Goal: Transaction & Acquisition: Subscribe to service/newsletter

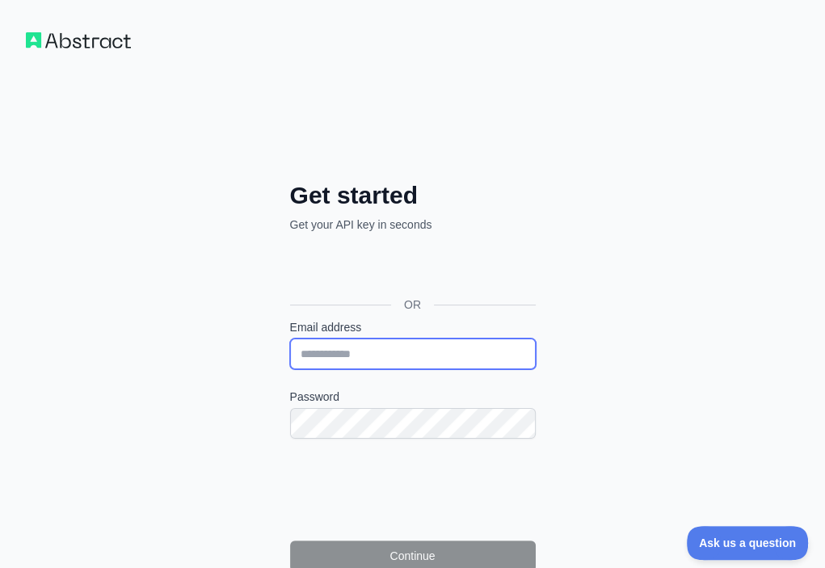
click at [290, 339] on input "Email address" at bounding box center [413, 354] width 246 height 31
paste input "**********"
type input "**********"
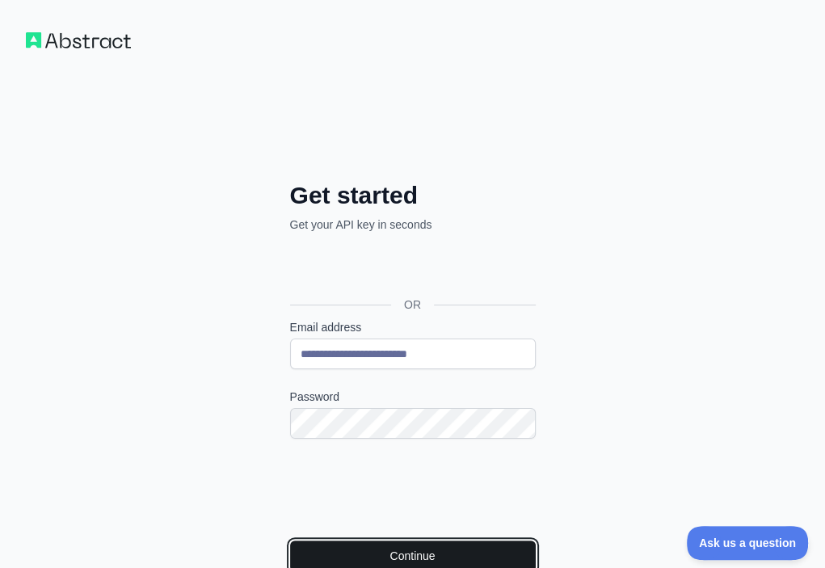
click at [290, 540] on button "Continue" at bounding box center [413, 555] width 246 height 31
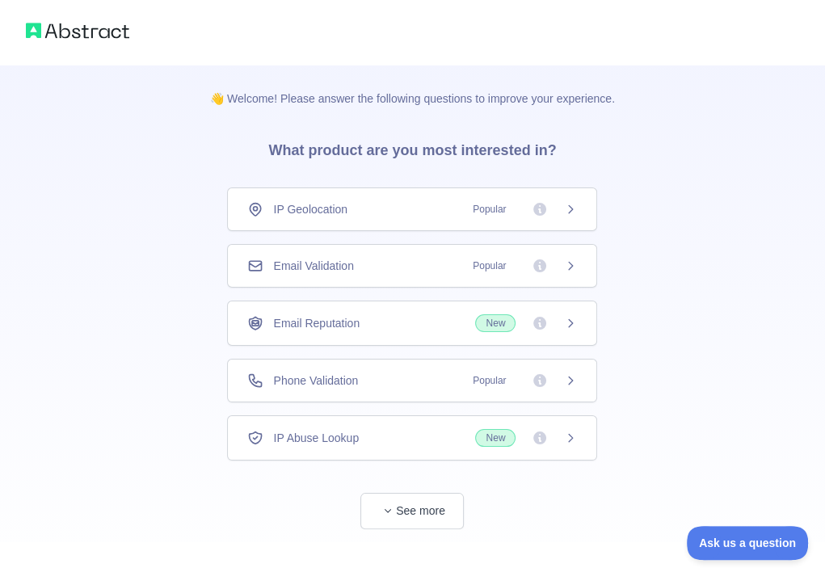
click at [405, 263] on div "Email Validation Popular" at bounding box center [412, 266] width 330 height 16
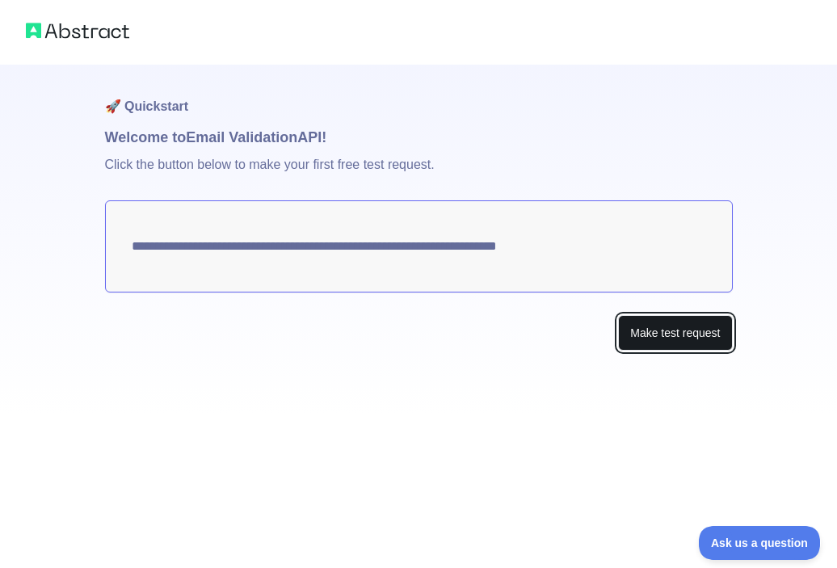
click at [635, 332] on button "Make test request" at bounding box center [675, 333] width 114 height 36
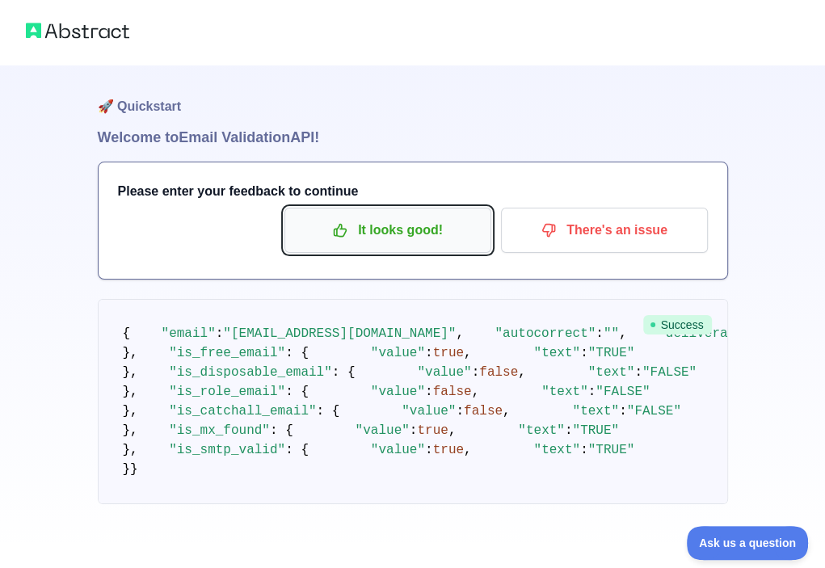
click at [443, 240] on p "It looks good!" at bounding box center [387, 230] width 183 height 27
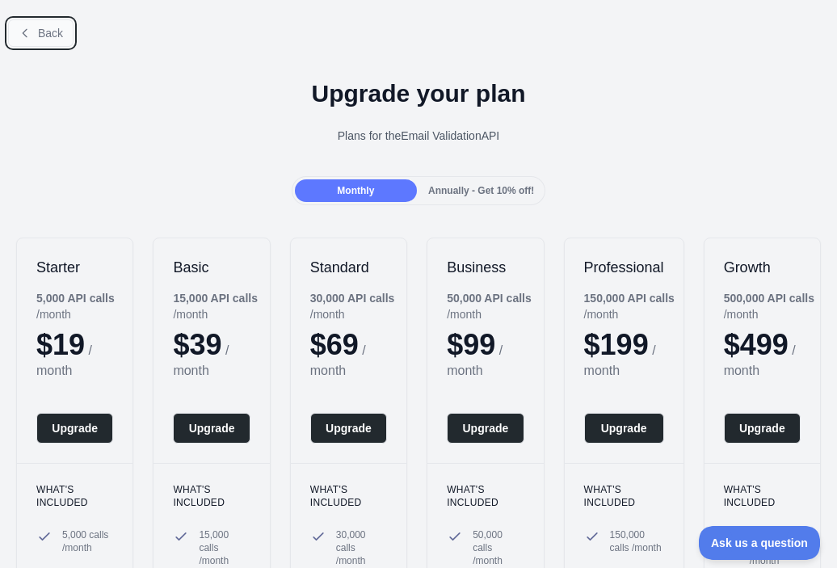
click at [59, 29] on span "Back" at bounding box center [50, 33] width 25 height 13
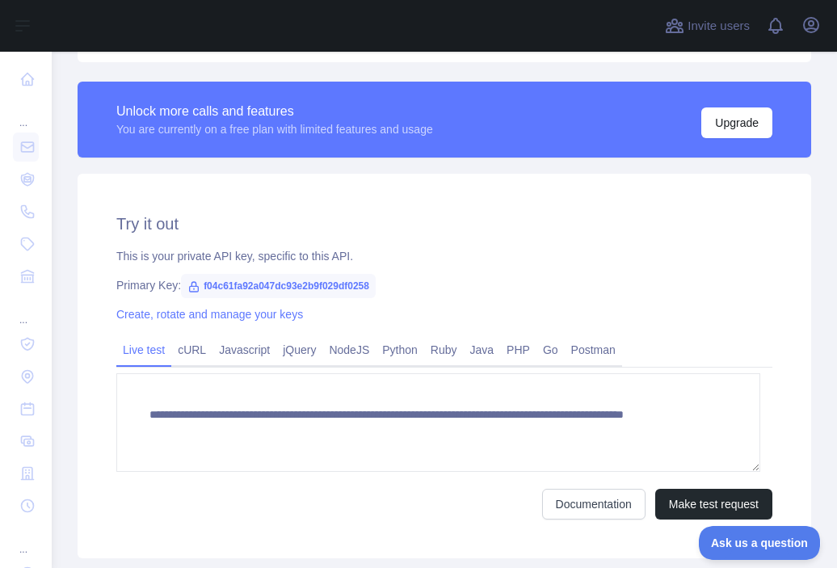
scroll to position [433, 0]
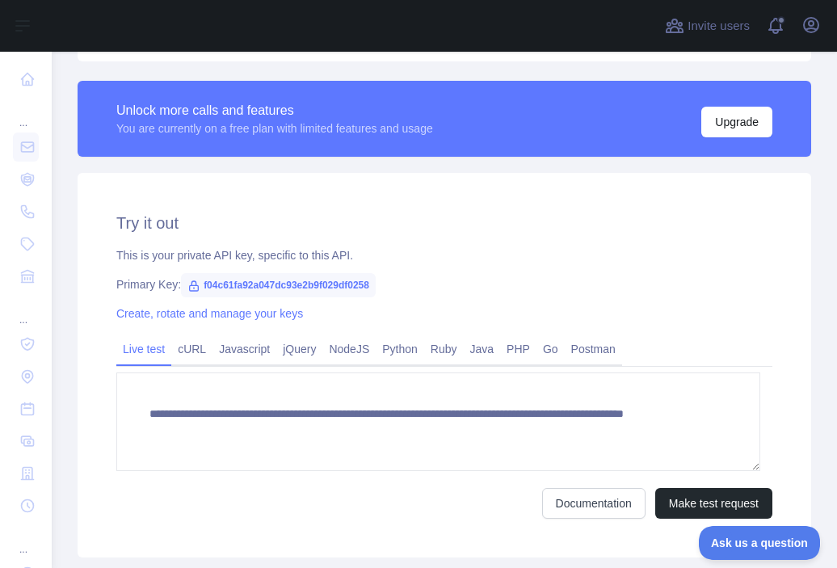
click at [347, 292] on span "f04c61fa92a047dc93e2b9f029df0258" at bounding box center [278, 285] width 195 height 24
copy span "f04c61fa92a047dc93e2b9f029df0258"
